Goal: Task Accomplishment & Management: Complete application form

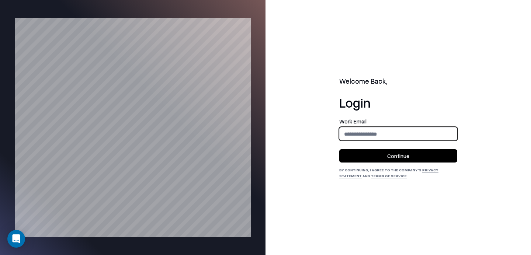
click at [380, 138] on input "email" at bounding box center [398, 134] width 117 height 14
type input "**********"
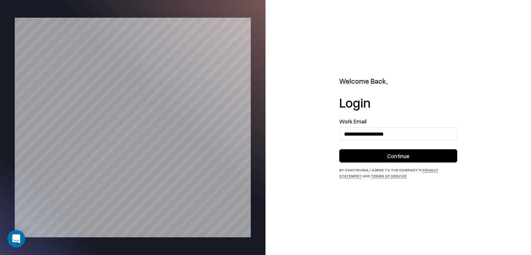
click at [380, 157] on button "Continue" at bounding box center [398, 155] width 118 height 13
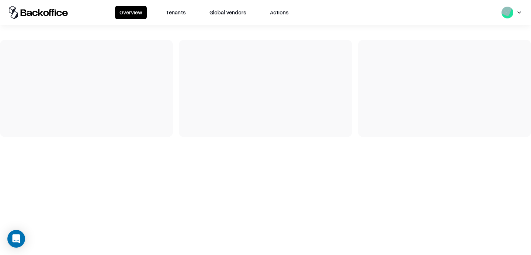
click at [164, 14] on button "Tenants" at bounding box center [175, 12] width 29 height 13
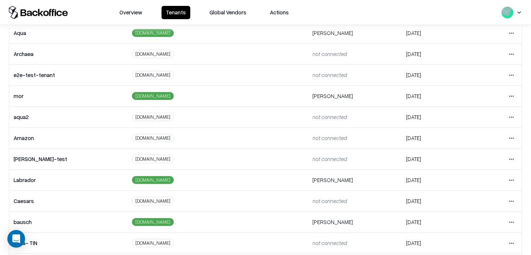
scroll to position [147, 0]
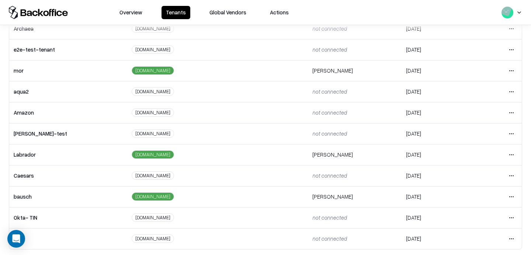
click at [516, 157] on html "Overview Tenants Global Vendors Actions Tenants Add Tenant Tenant name Domain A…" at bounding box center [265, 127] width 531 height 255
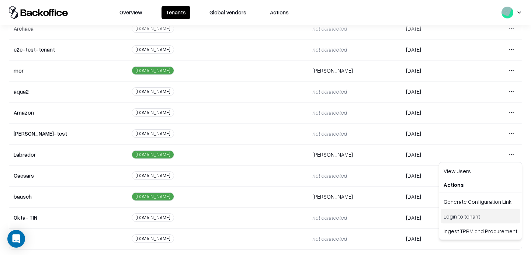
click at [461, 215] on div "Login to tenant" at bounding box center [481, 216] width 80 height 15
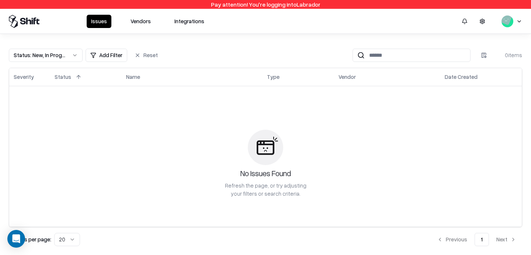
click at [145, 22] on button "Vendors" at bounding box center [140, 21] width 29 height 13
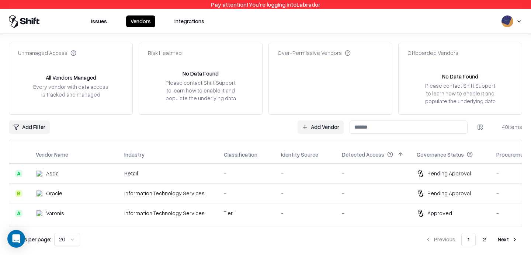
click at [322, 127] on link "Add Vendor" at bounding box center [321, 127] width 46 height 13
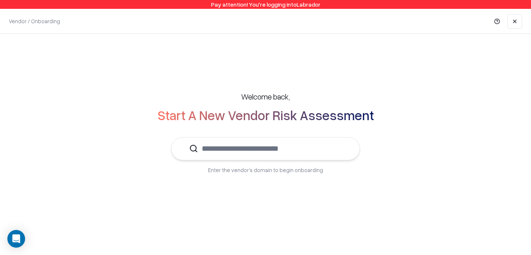
click at [281, 154] on input "text" at bounding box center [270, 149] width 144 height 22
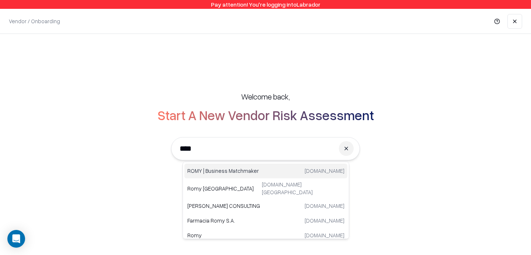
click at [238, 171] on p "ROMY | Business Matchmaker" at bounding box center [226, 171] width 79 height 8
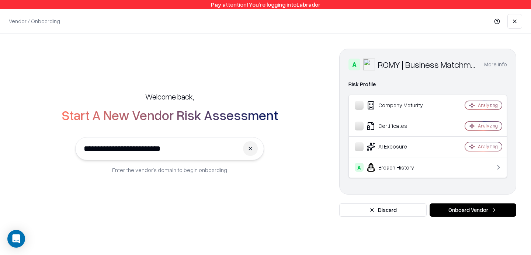
type input "**********"
click at [474, 211] on button "Onboard Vendor" at bounding box center [472, 209] width 87 height 13
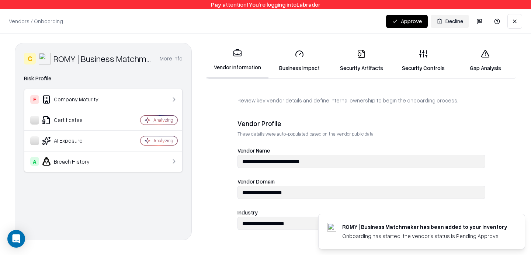
click at [364, 63] on link "Security Artifacts" at bounding box center [361, 61] width 62 height 34
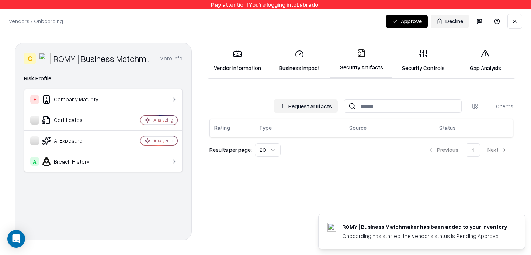
click at [251, 61] on link "Vendor Information" at bounding box center [237, 61] width 62 height 34
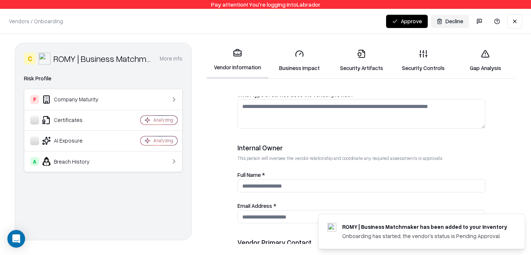
scroll to position [316, 0]
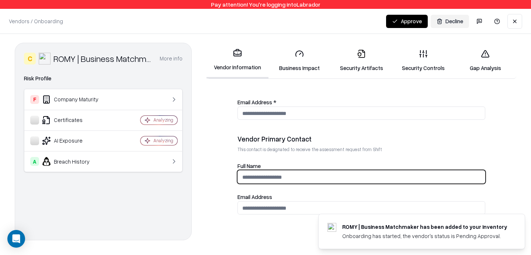
click at [270, 181] on input "Full Name" at bounding box center [361, 177] width 247 height 14
type input "***"
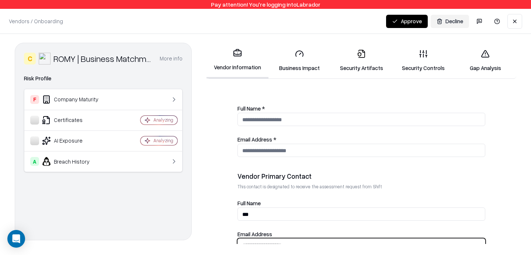
scroll to position [270, 0]
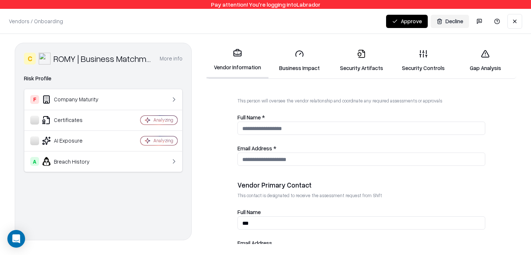
type input "**********"
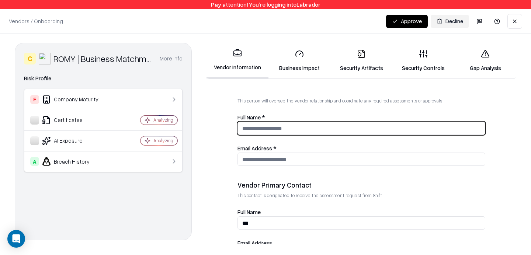
click at [288, 127] on input "Full Name *" at bounding box center [361, 129] width 247 height 14
type input "***"
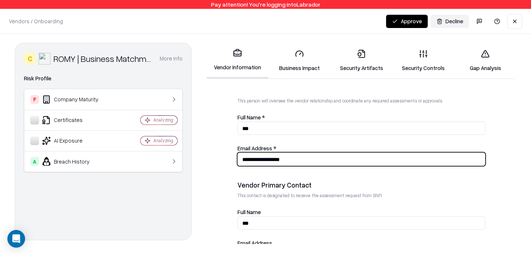
type input "**********"
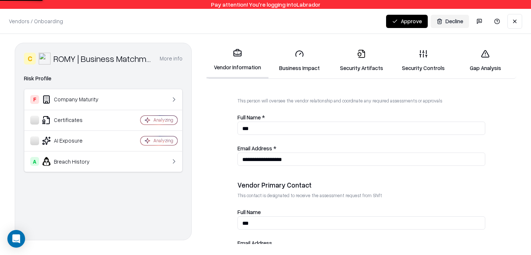
click at [368, 63] on link "Security Artifacts" at bounding box center [361, 61] width 62 height 34
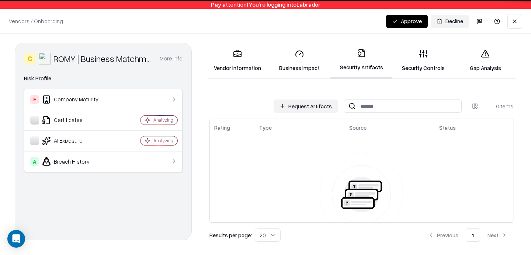
click at [307, 105] on button "Request Artifacts" at bounding box center [306, 106] width 64 height 13
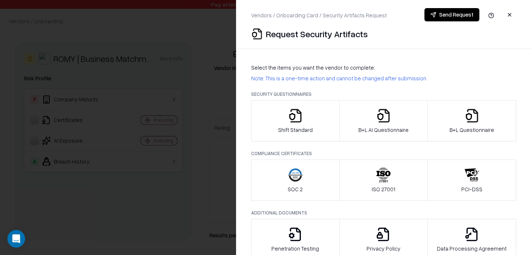
click at [375, 115] on div "B+L AI Questionnaire" at bounding box center [383, 120] width 50 height 25
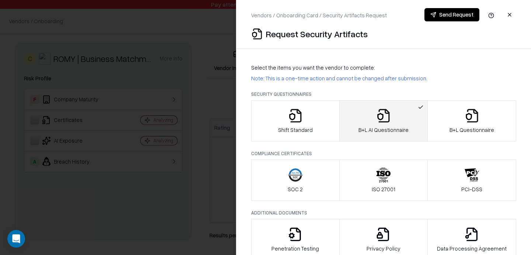
click at [450, 111] on button "B+L Questionnaire" at bounding box center [471, 120] width 89 height 41
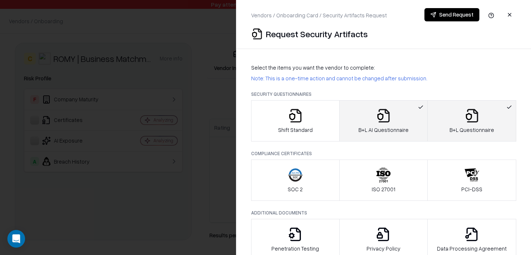
click at [450, 17] on button "Send Request" at bounding box center [451, 14] width 55 height 13
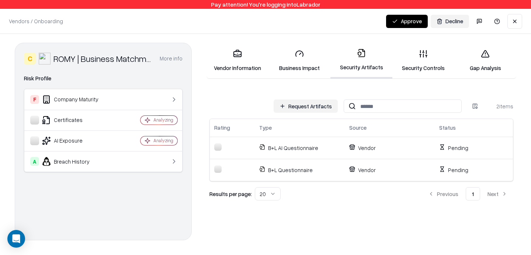
click at [326, 105] on button "Request Artifacts" at bounding box center [306, 106] width 64 height 13
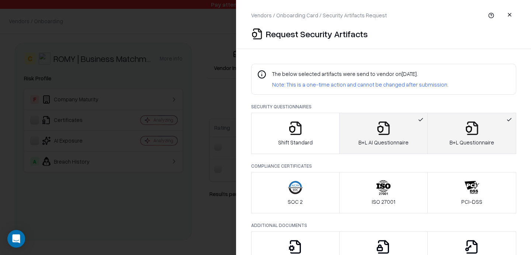
click at [297, 125] on icon "button" at bounding box center [295, 128] width 11 height 14
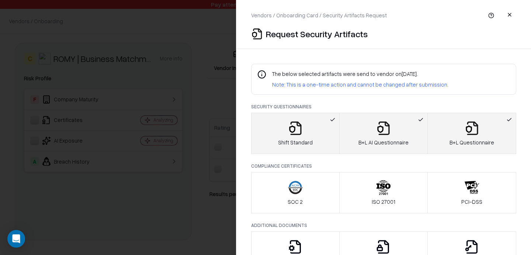
click at [509, 14] on button "button" at bounding box center [509, 14] width 13 height 13
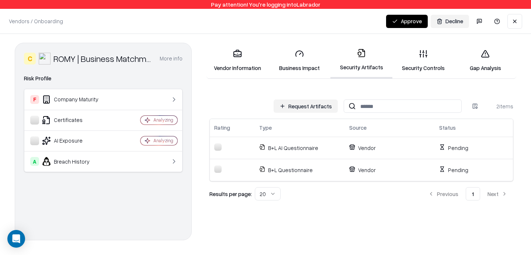
click at [518, 18] on button at bounding box center [514, 21] width 15 height 15
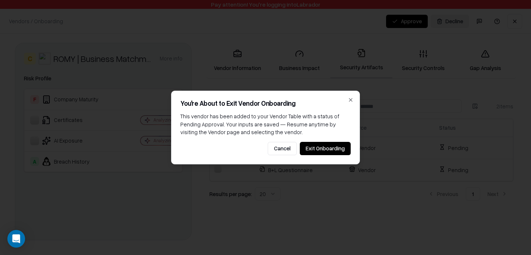
click at [318, 147] on button "Exit Onboarding" at bounding box center [325, 148] width 51 height 13
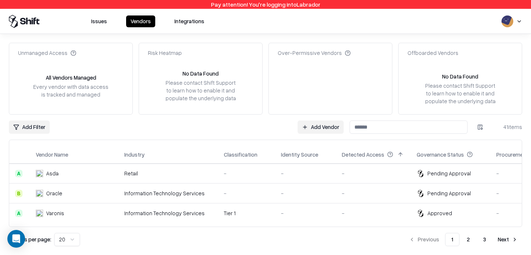
click at [326, 127] on link "Add Vendor" at bounding box center [321, 127] width 46 height 13
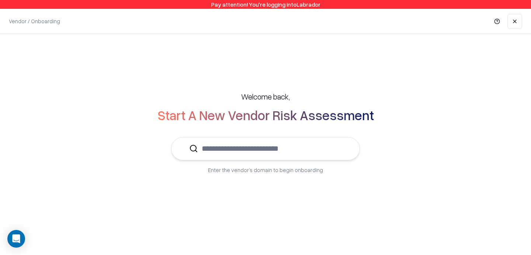
click at [288, 142] on input "text" at bounding box center [270, 149] width 144 height 22
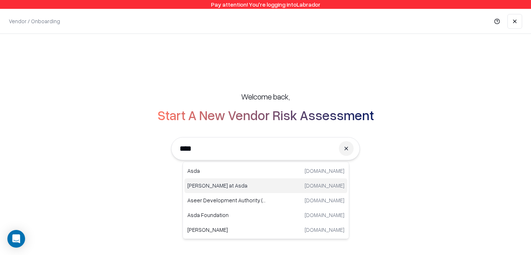
click at [217, 188] on p "[PERSON_NAME] at Asda" at bounding box center [226, 186] width 79 height 8
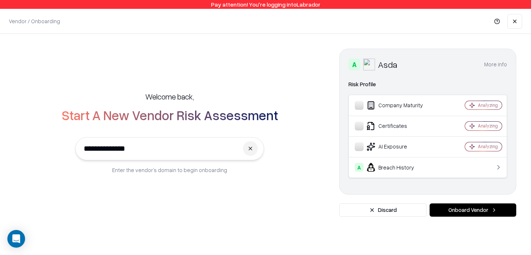
type input "**********"
click at [471, 211] on button "Onboard Vendor" at bounding box center [472, 209] width 87 height 13
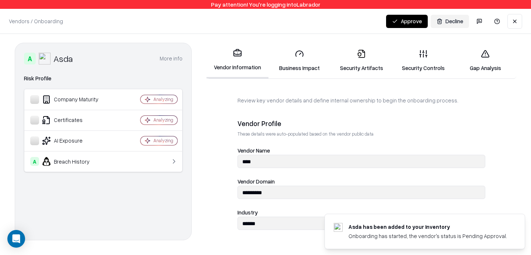
scroll to position [316, 0]
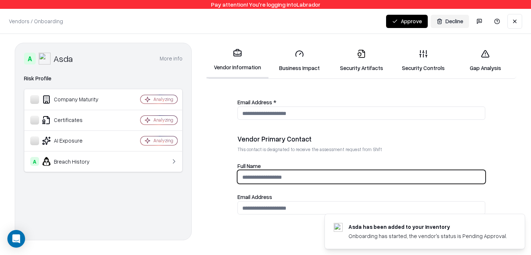
click at [287, 180] on input "Full Name" at bounding box center [361, 177] width 247 height 14
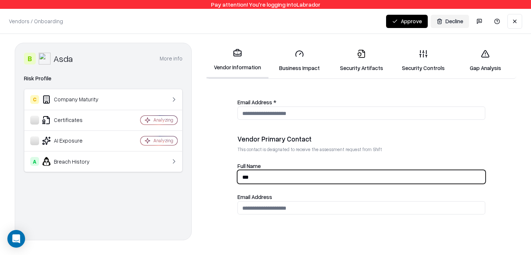
type input "***"
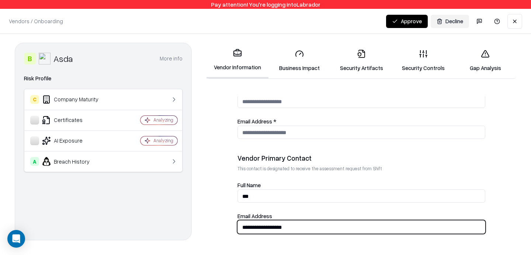
scroll to position [282, 0]
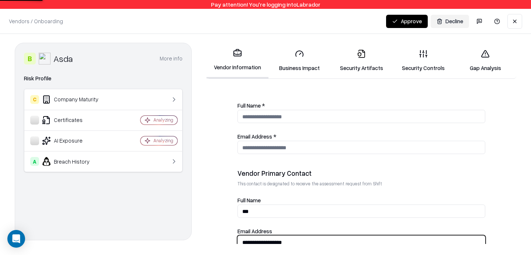
type input "**********"
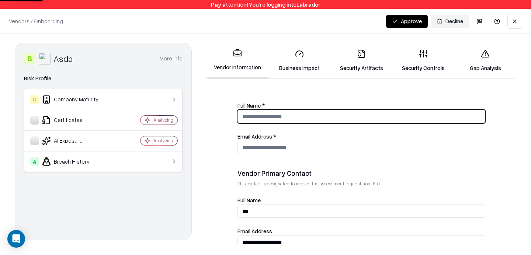
click at [272, 123] on input "Full Name *" at bounding box center [361, 117] width 247 height 14
type input "***"
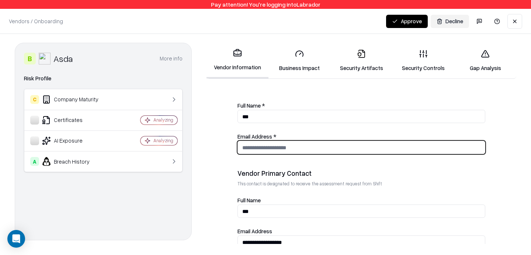
click at [261, 151] on input "Email Address *" at bounding box center [361, 148] width 247 height 14
type input "**********"
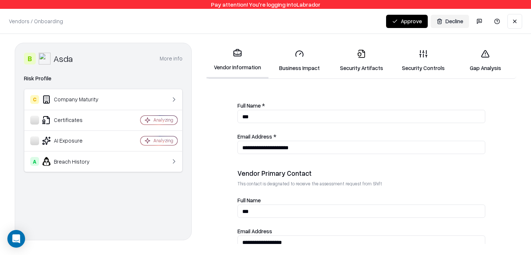
click at [357, 56] on icon at bounding box center [361, 53] width 9 height 9
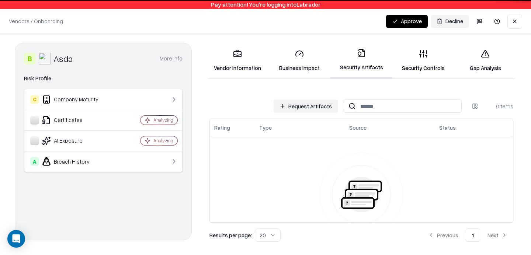
click at [320, 105] on button "Request Artifacts" at bounding box center [306, 106] width 64 height 13
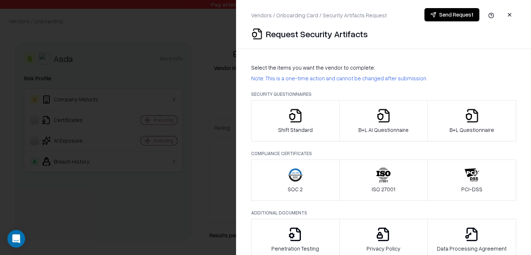
click at [296, 125] on div "Shift Standard" at bounding box center [295, 120] width 35 height 25
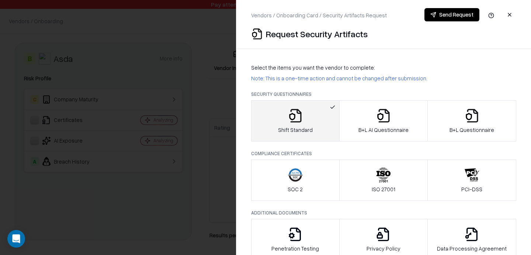
click at [458, 20] on button "Send Request" at bounding box center [451, 14] width 55 height 13
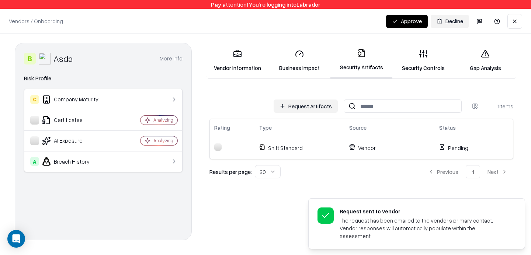
click at [320, 108] on button "Request Artifacts" at bounding box center [306, 106] width 64 height 13
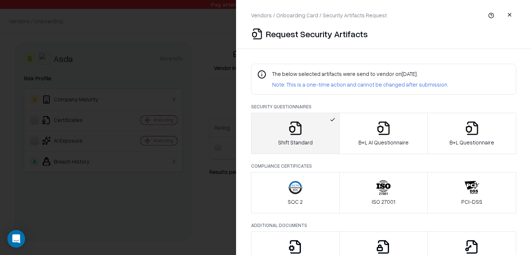
click at [441, 30] on div "Request Security Artifacts" at bounding box center [383, 34] width 265 height 12
click at [512, 15] on button "button" at bounding box center [509, 14] width 13 height 13
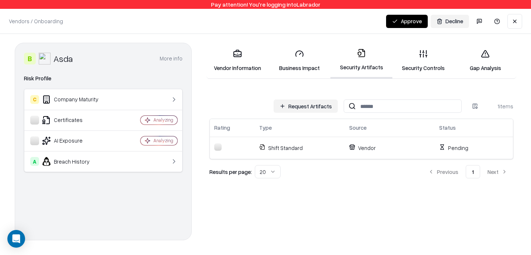
click at [57, 65] on div "B Asda" at bounding box center [48, 58] width 49 height 13
click at [317, 104] on button "Request Artifacts" at bounding box center [306, 106] width 64 height 13
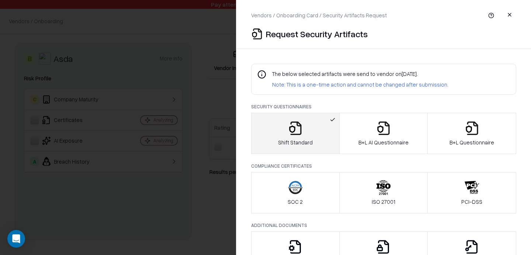
click at [510, 15] on button "button" at bounding box center [509, 14] width 13 height 13
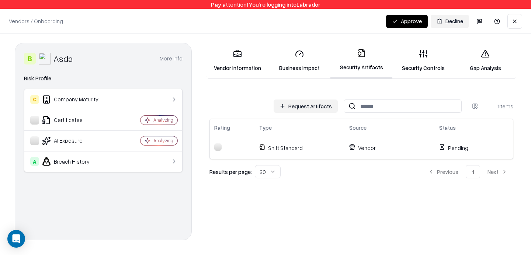
click at [515, 24] on button at bounding box center [514, 21] width 15 height 15
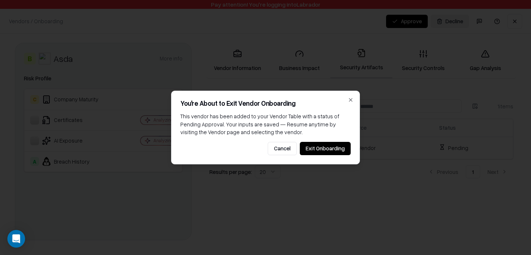
click at [319, 158] on div "You're About to Exit Vendor Onboarding This vendor has been added to your Vendo…" at bounding box center [265, 128] width 189 height 74
click at [326, 151] on button "Exit Onboarding" at bounding box center [325, 148] width 51 height 13
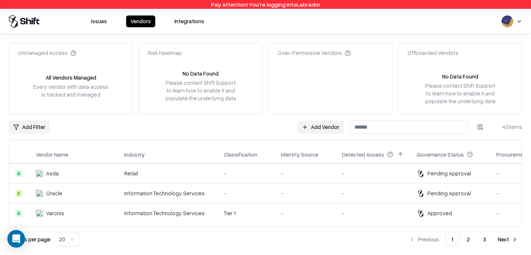
click at [278, 44] on div "Over-Permissive Vendors" at bounding box center [330, 79] width 124 height 72
